Goal: Navigation & Orientation: Find specific page/section

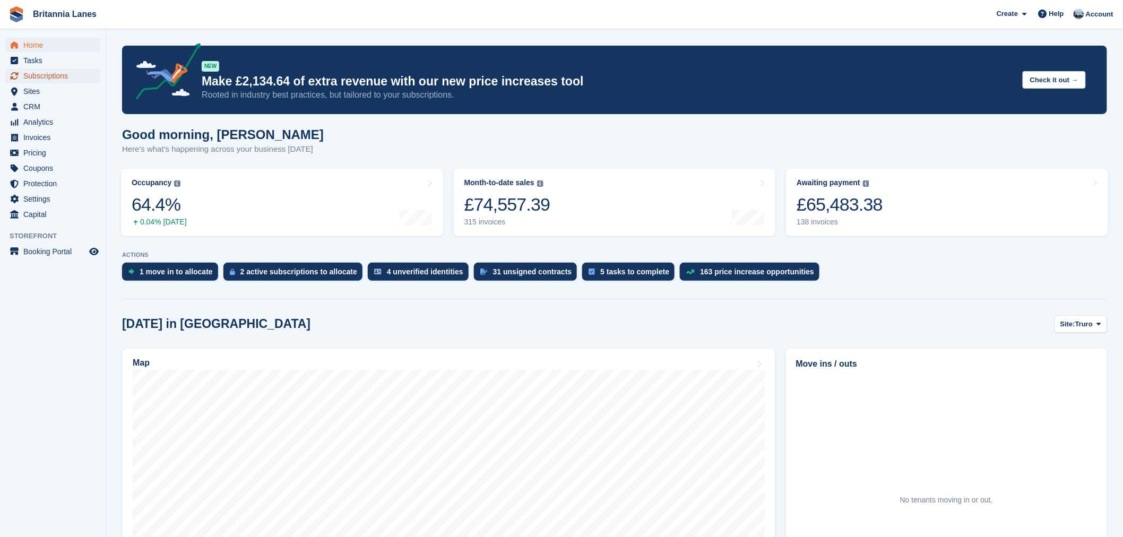
click at [50, 76] on span "Subscriptions" at bounding box center [55, 75] width 64 height 15
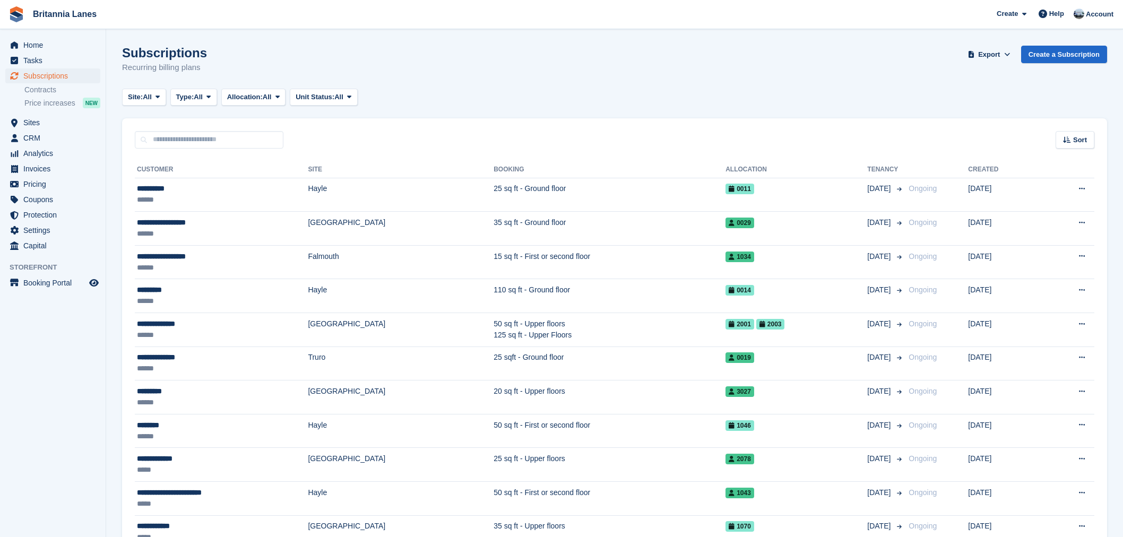
click at [39, 44] on span "Home" at bounding box center [55, 45] width 64 height 15
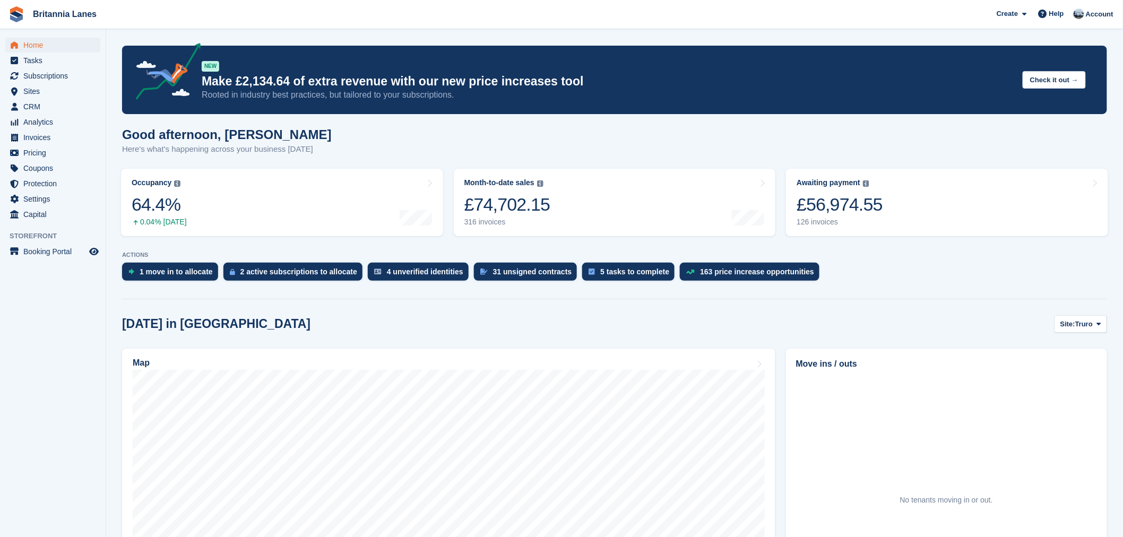
click at [326, 151] on div "Good afternoon, John Here's what's happening across your business today" at bounding box center [614, 147] width 985 height 41
click at [506, 140] on div "Good afternoon, John Here's what's happening across your business today" at bounding box center [614, 147] width 985 height 41
